Goal: Information Seeking & Learning: Learn about a topic

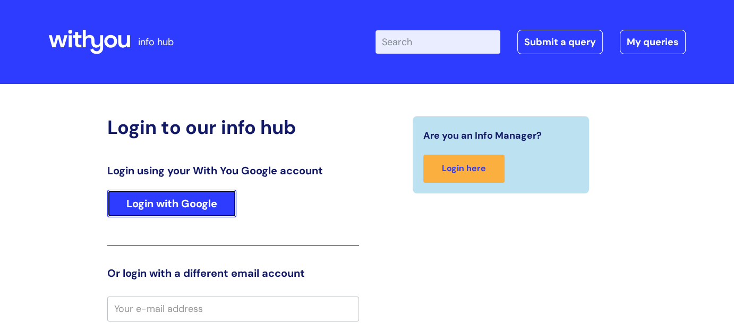
click at [161, 215] on link "Login with Google" at bounding box center [171, 204] width 129 height 28
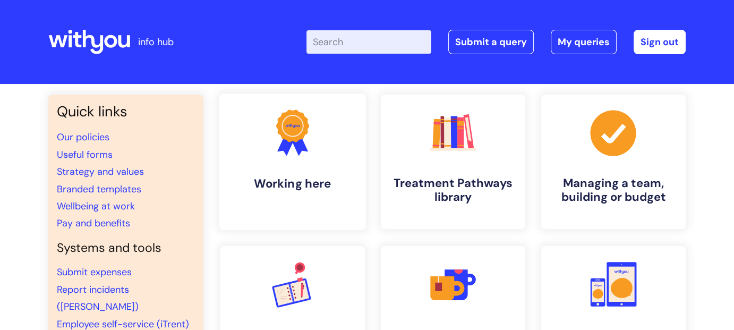
click at [311, 186] on h4 "Working here" at bounding box center [293, 183] width 130 height 14
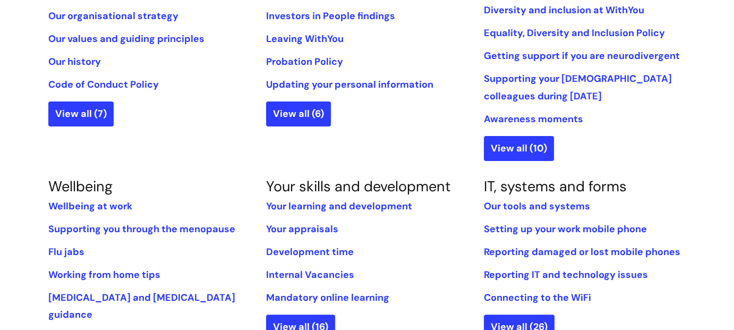
scroll to position [319, 0]
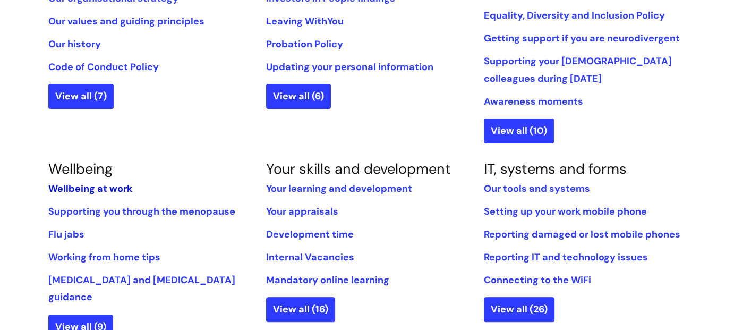
click at [113, 186] on link "Wellbeing at work" at bounding box center [90, 188] width 84 height 13
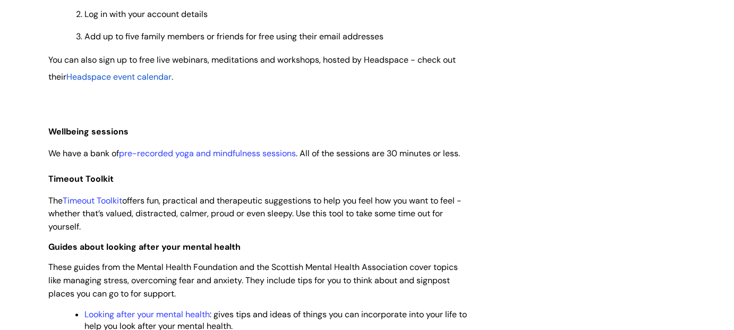
scroll to position [1062, 0]
